Goal: Information Seeking & Learning: Learn about a topic

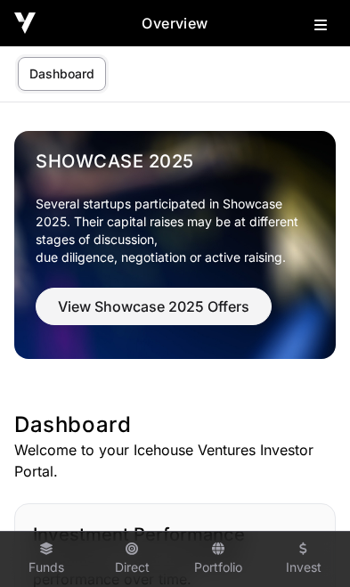
click at [40, 557] on link "Funds" at bounding box center [46, 560] width 71 height 48
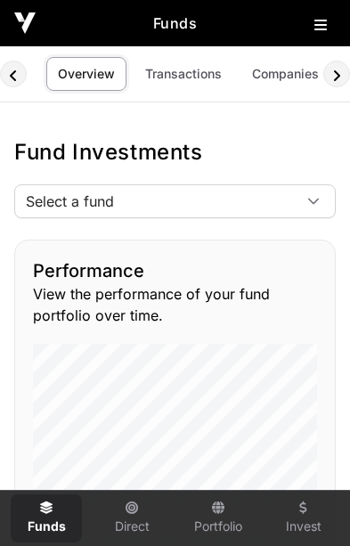
click at [284, 209] on span "Select a fund" at bounding box center [153, 201] width 277 height 32
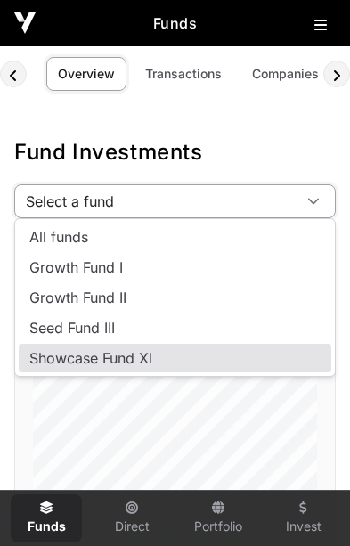
click at [148, 361] on span "Showcase Fund XI" at bounding box center [90, 358] width 123 height 14
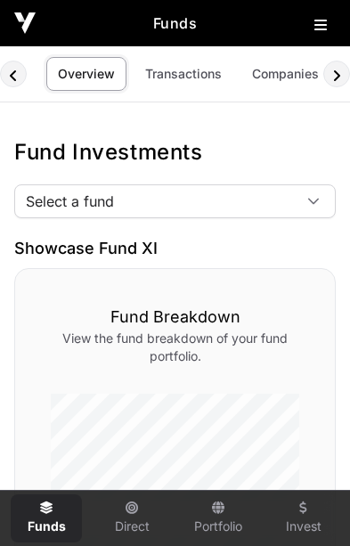
click at [307, 210] on div at bounding box center [313, 201] width 43 height 32
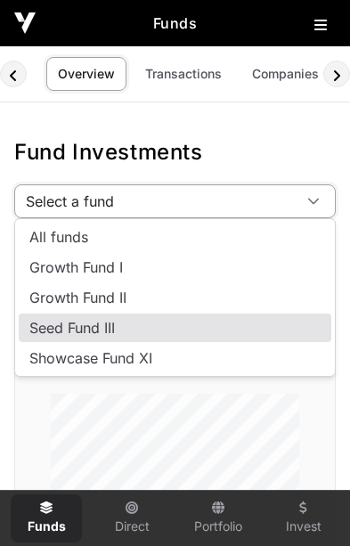
click at [115, 338] on li "Seed Fund III" at bounding box center [175, 328] width 313 height 29
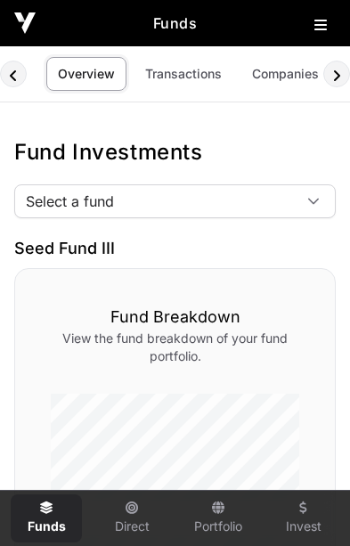
click at [291, 202] on span "Select a fund" at bounding box center [153, 201] width 277 height 32
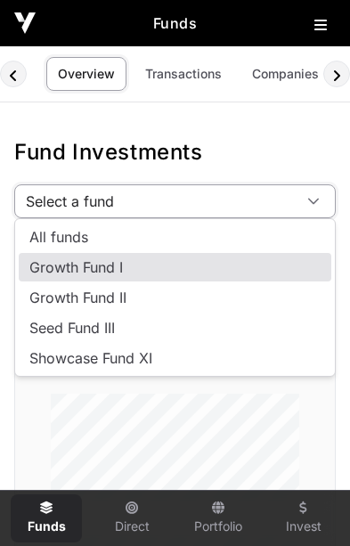
click at [141, 270] on li "Growth Fund I" at bounding box center [175, 267] width 313 height 29
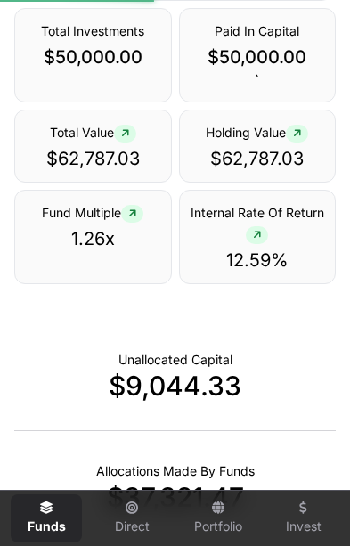
scroll to position [695, 0]
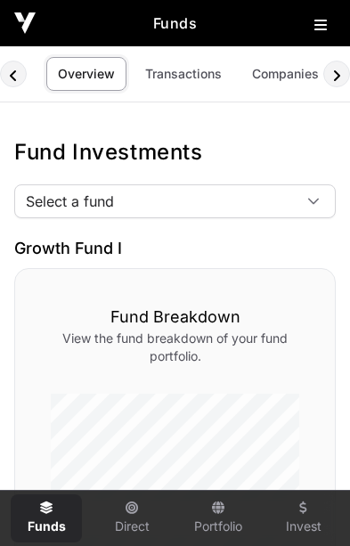
click at [316, 201] on icon at bounding box center [313, 202] width 11 height 6
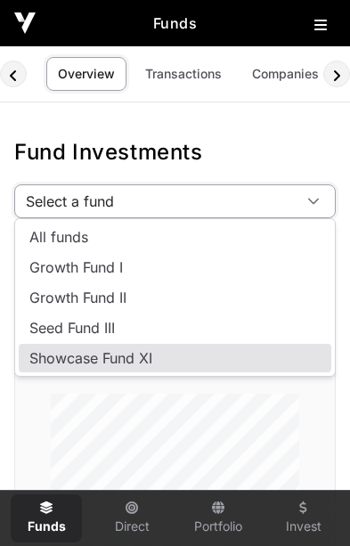
click at [156, 363] on li "Showcase Fund XI" at bounding box center [175, 358] width 313 height 29
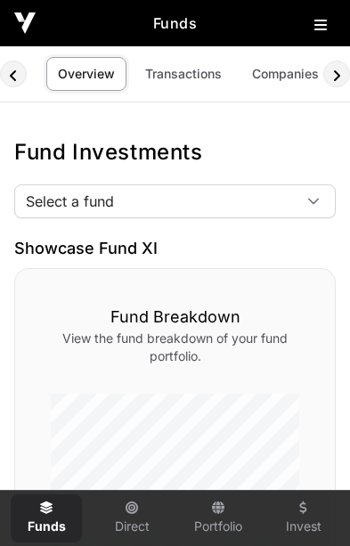
click at [184, 76] on link "Transactions" at bounding box center [184, 74] width 100 height 34
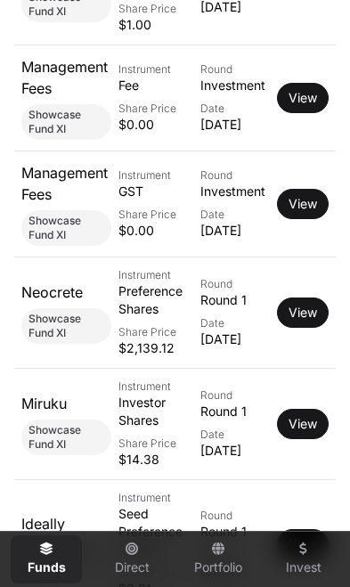
scroll to position [1341, 0]
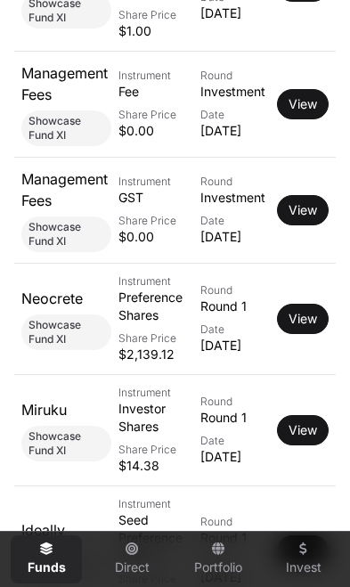
click at [306, 113] on link "View" at bounding box center [303, 104] width 29 height 18
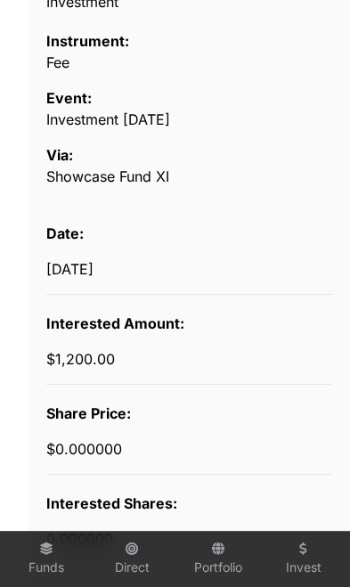
scroll to position [492, 0]
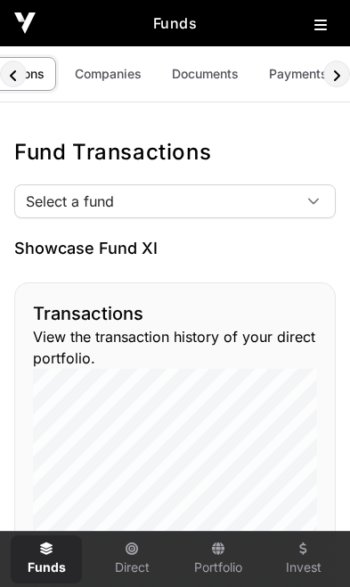
scroll to position [0, 178]
click at [208, 79] on link "Documents" at bounding box center [205, 74] width 90 height 34
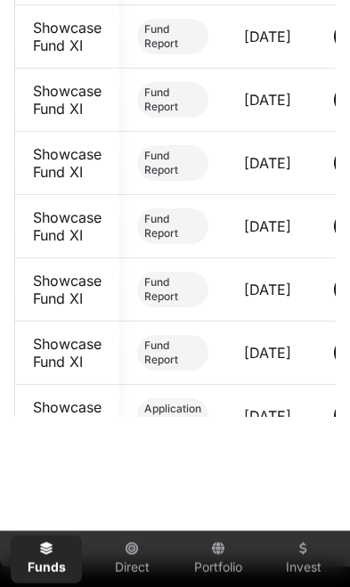
scroll to position [455, 0]
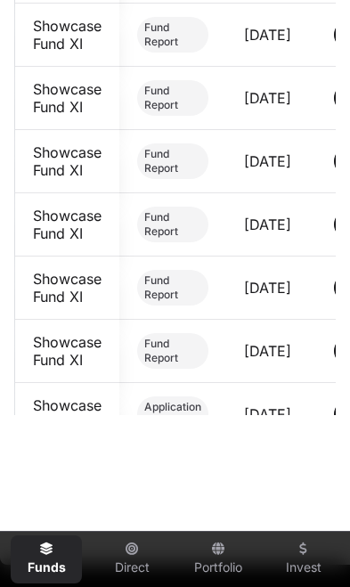
click at [52, 404] on td "Showcase Fund XI" at bounding box center [67, 414] width 104 height 63
click at [174, 412] on span "Application Form" at bounding box center [172, 414] width 57 height 29
click at [177, 414] on span "Application Form" at bounding box center [172, 414] width 57 height 29
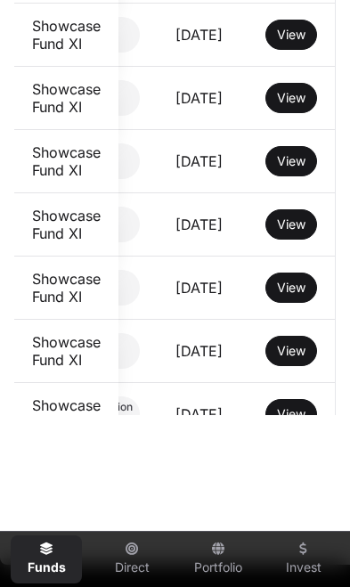
scroll to position [0, 77]
click at [302, 418] on span "View" at bounding box center [291, 413] width 29 height 15
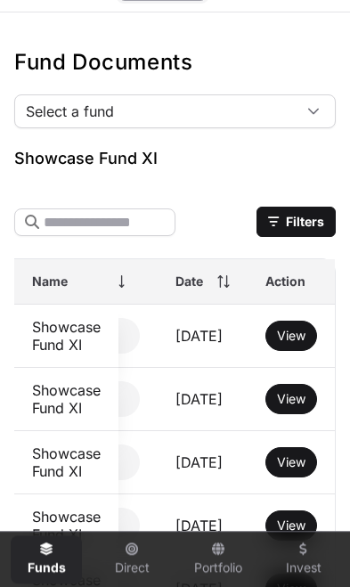
scroll to position [0, 0]
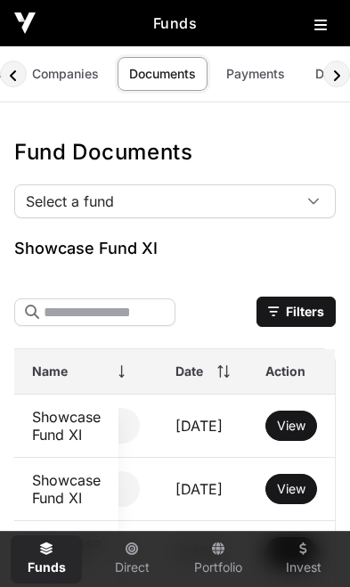
click at [71, 81] on link "Companies" at bounding box center [65, 74] width 90 height 34
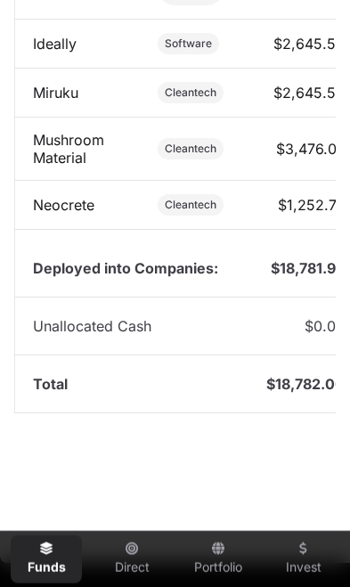
scroll to position [1154, 0]
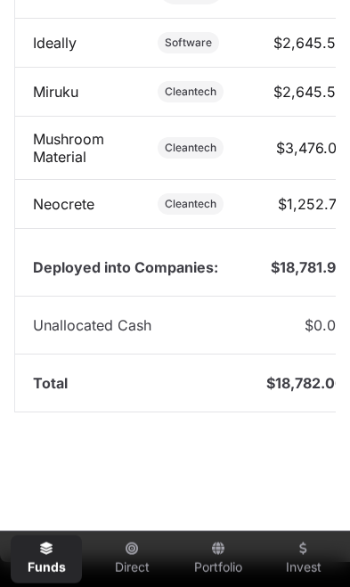
click at [65, 254] on link "NextWork" at bounding box center [66, 253] width 67 height 18
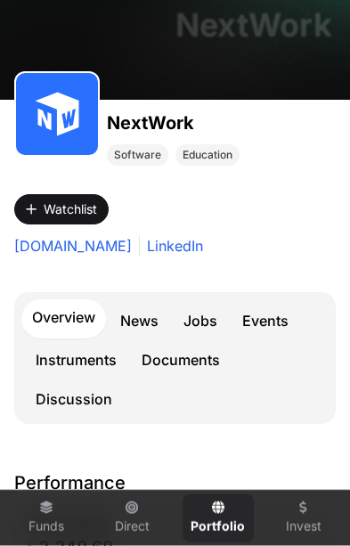
scroll to position [131, 0]
click at [268, 331] on link "Events" at bounding box center [266, 321] width 68 height 36
